Goal: Transaction & Acquisition: Purchase product/service

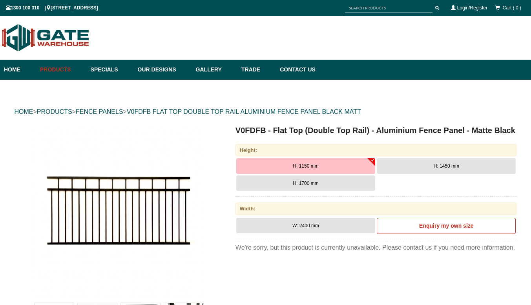
click at [334, 224] on button "W: 2400 mm" at bounding box center [305, 226] width 139 height 16
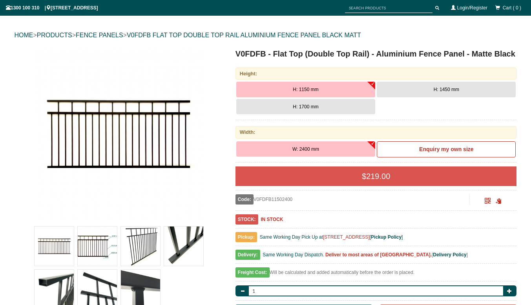
scroll to position [118, 0]
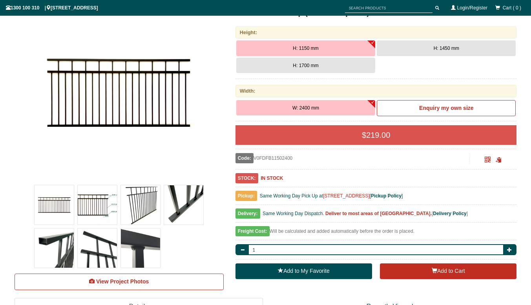
click at [60, 207] on img at bounding box center [54, 204] width 39 height 39
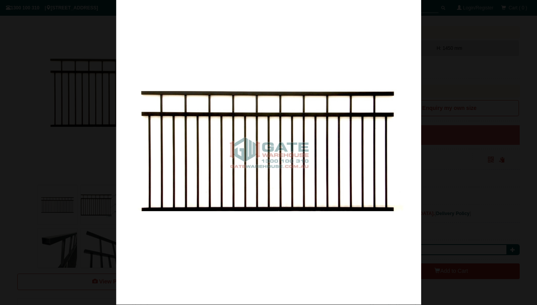
click at [101, 197] on div at bounding box center [268, 152] width 537 height 305
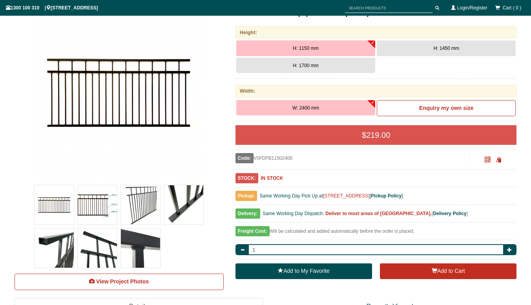
click at [104, 199] on img at bounding box center [97, 204] width 39 height 39
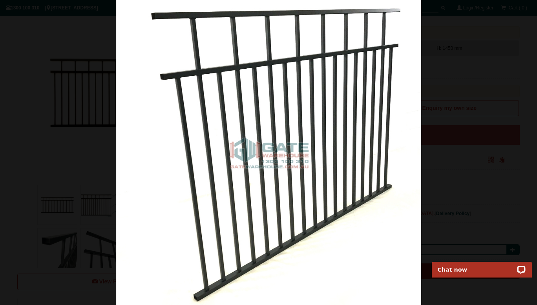
click at [42, 150] on div at bounding box center [268, 152] width 537 height 305
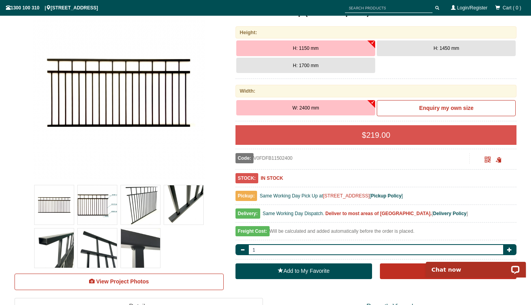
click at [112, 201] on img at bounding box center [97, 204] width 39 height 39
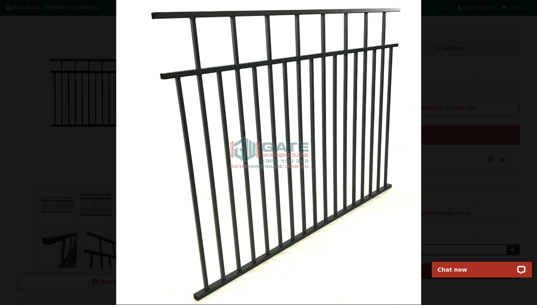
click at [55, 139] on div at bounding box center [268, 152] width 537 height 305
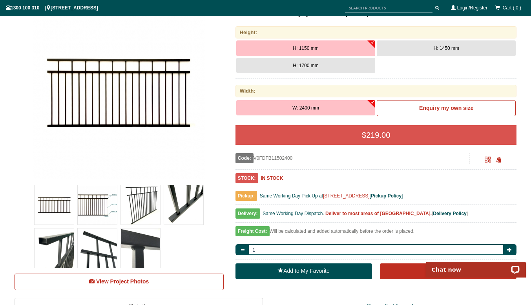
click at [95, 203] on img at bounding box center [97, 204] width 39 height 39
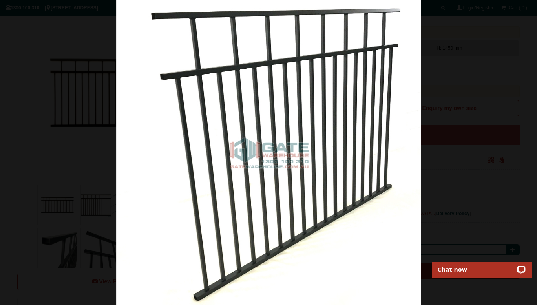
click at [59, 130] on div at bounding box center [268, 152] width 537 height 305
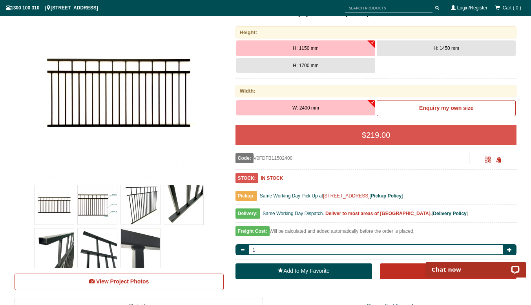
click at [98, 95] on img at bounding box center [119, 93] width 173 height 173
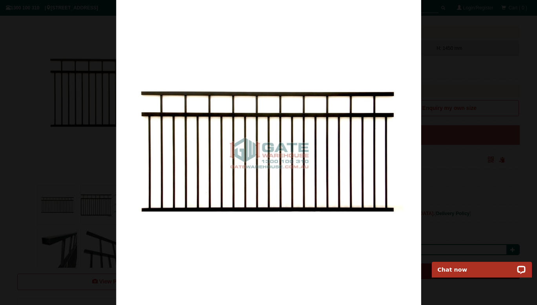
click at [49, 126] on div at bounding box center [268, 152] width 537 height 305
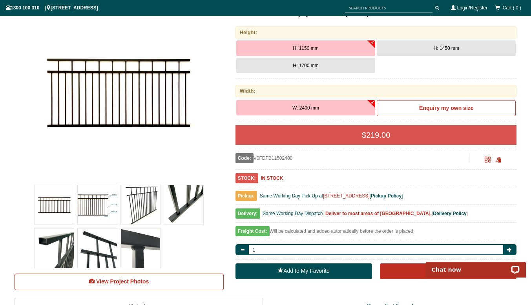
click at [45, 127] on img at bounding box center [119, 93] width 173 height 173
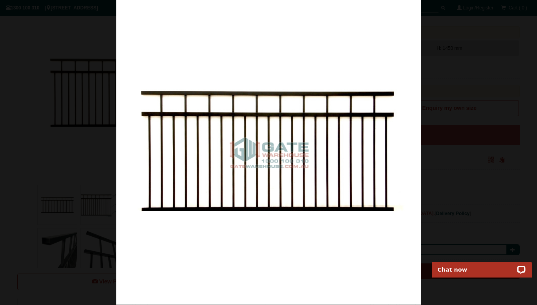
click at [77, 190] on div at bounding box center [268, 152] width 537 height 305
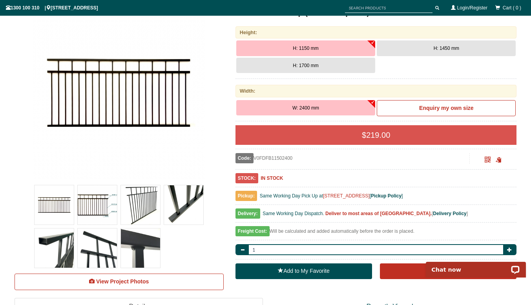
click at [93, 207] on img at bounding box center [97, 204] width 39 height 39
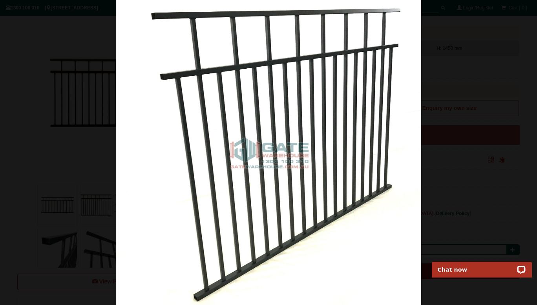
click at [36, 128] on div at bounding box center [268, 152] width 537 height 305
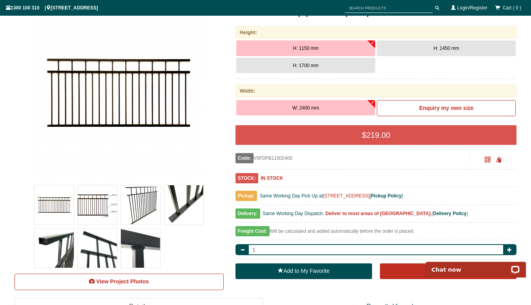
click at [440, 214] on b "Delivery Policy" at bounding box center [449, 213] width 33 height 5
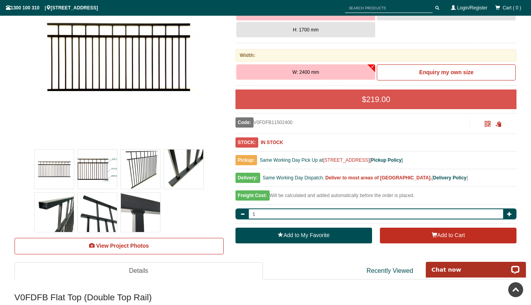
scroll to position [0, 0]
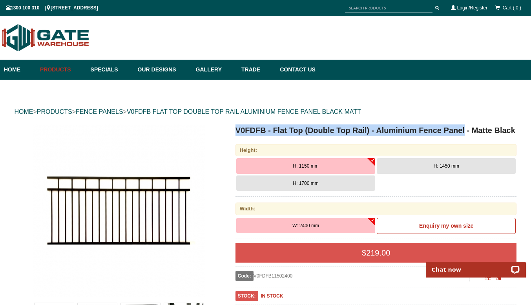
drag, startPoint x: 236, startPoint y: 129, endPoint x: 464, endPoint y: 128, distance: 228.1
click at [464, 128] on h1 "V0FDFB - Flat Top (Double Top Rail) - Aluminium Fence Panel - Matte Black" at bounding box center [376, 130] width 281 height 12
copy h1 "V0FDFB - Flat Top (Double Top Rail) - Aluminium Fence Panel"
